Goal: Check status

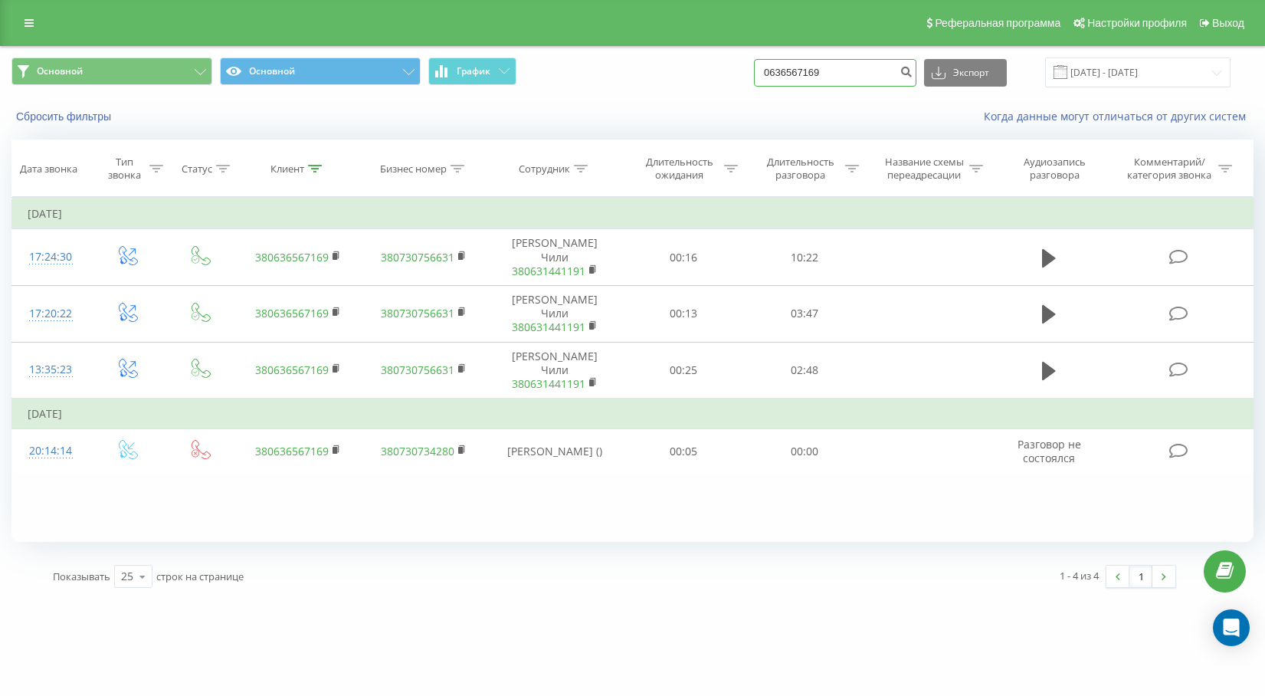
drag, startPoint x: 866, startPoint y: 73, endPoint x: 681, endPoint y: 70, distance: 184.7
click at [681, 70] on div "Основной Основной График 0636567169 Экспорт .csv .xls .xlsx [DATE] - [DATE]" at bounding box center [632, 72] width 1242 height 30
paste input "380977947667"
type input "380977947667"
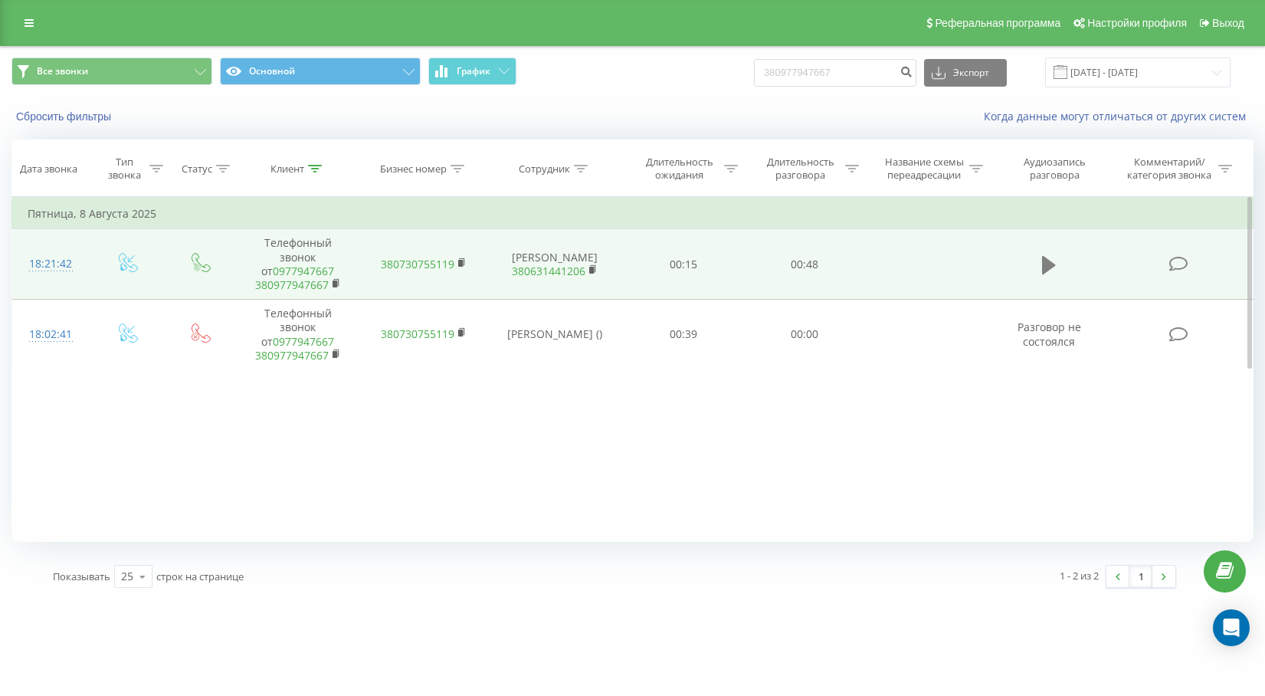
click at [1048, 274] on icon at bounding box center [1049, 264] width 14 height 21
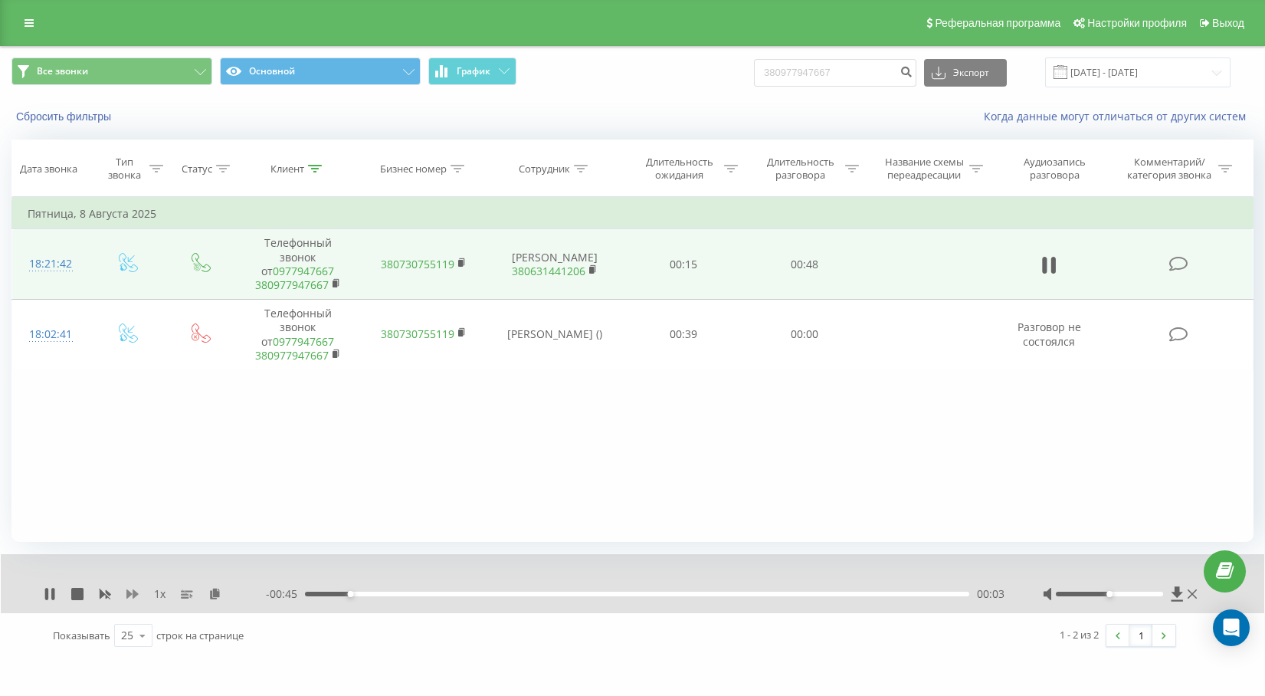
click at [132, 595] on icon at bounding box center [132, 594] width 12 height 12
